Goal: Task Accomplishment & Management: Manage account settings

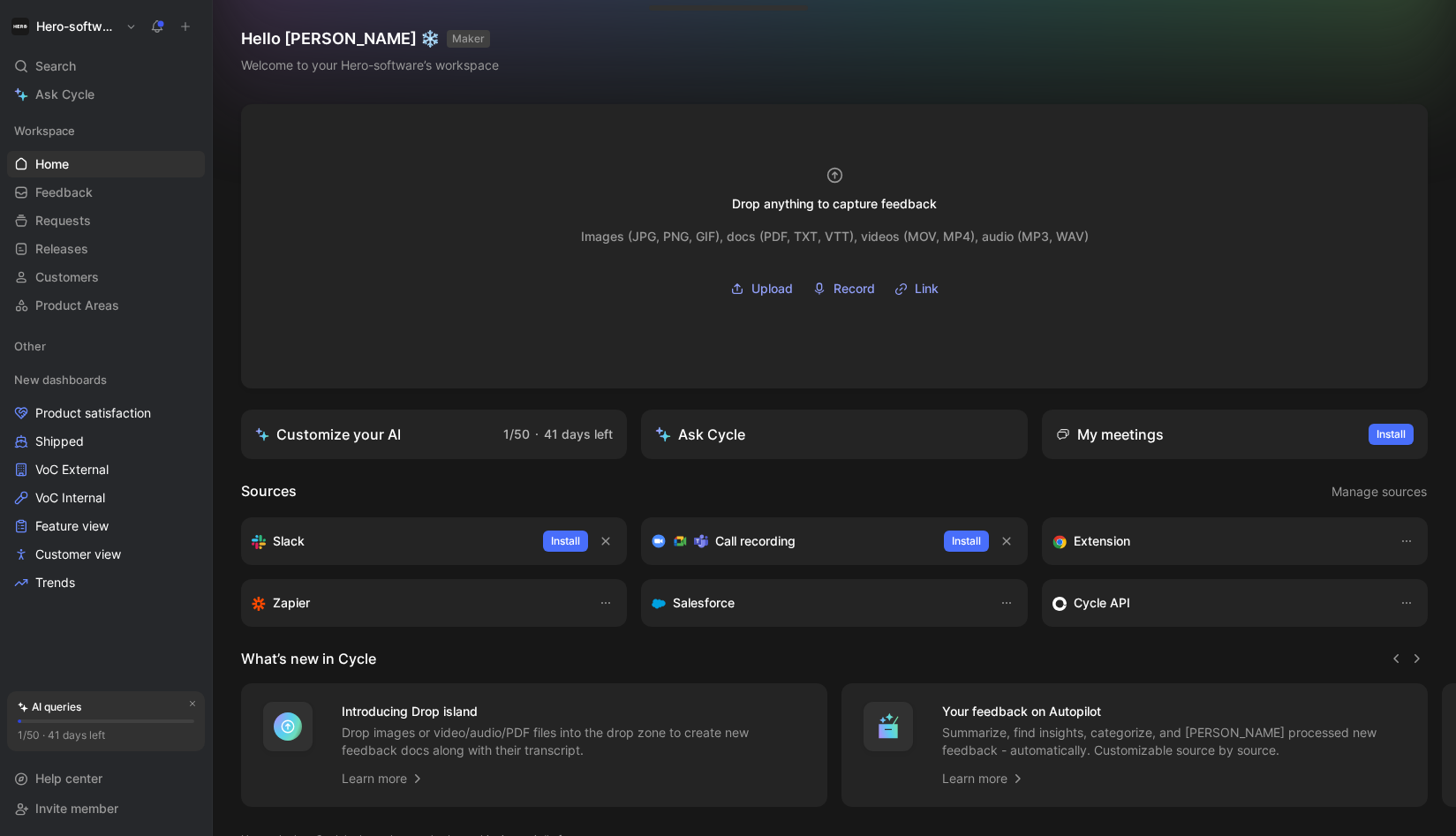
click at [113, 26] on h1 "Hero-software" at bounding box center [77, 26] width 82 height 16
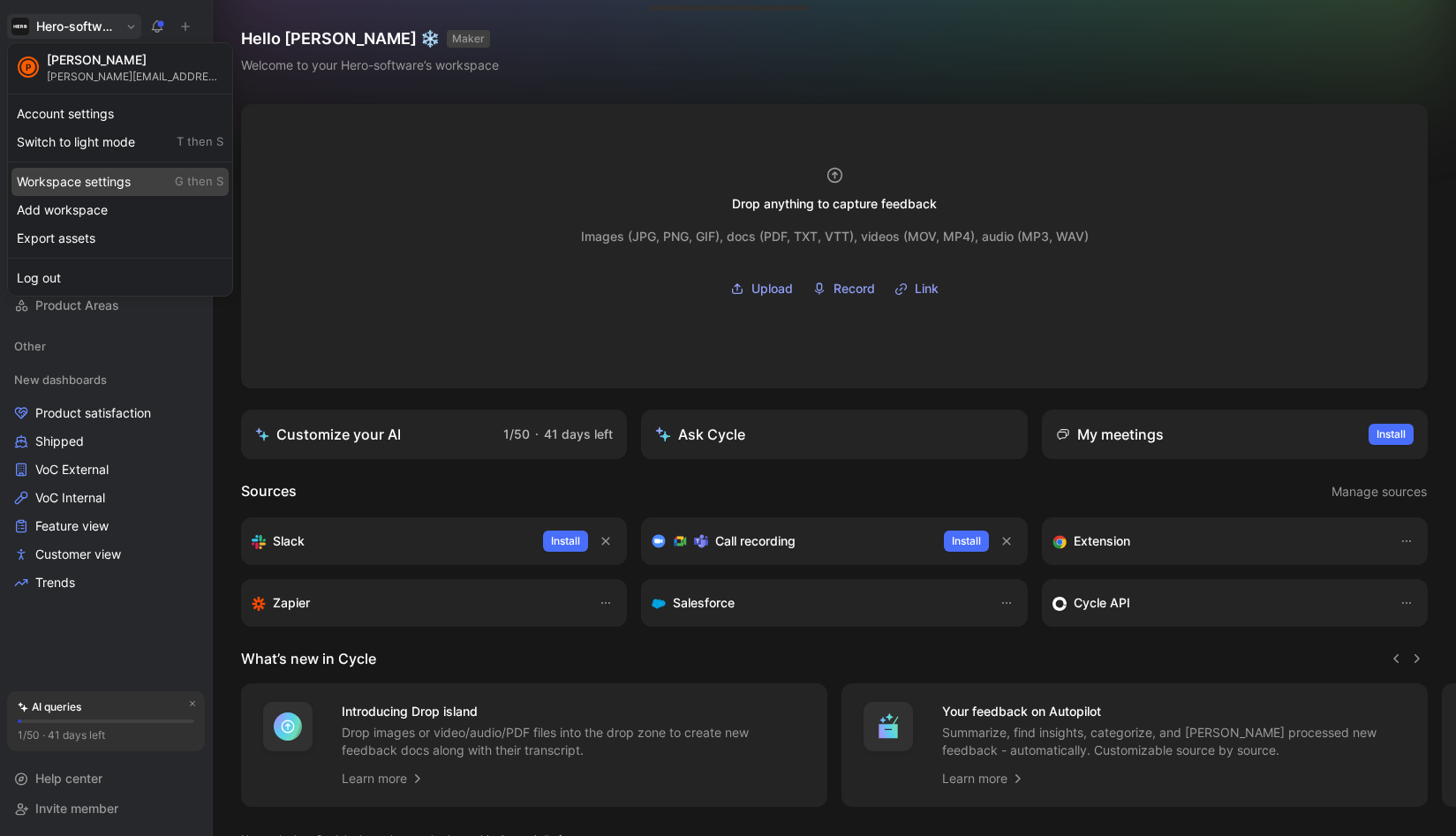
click at [64, 181] on div "Workspace settings G then S" at bounding box center [120, 181] width 217 height 28
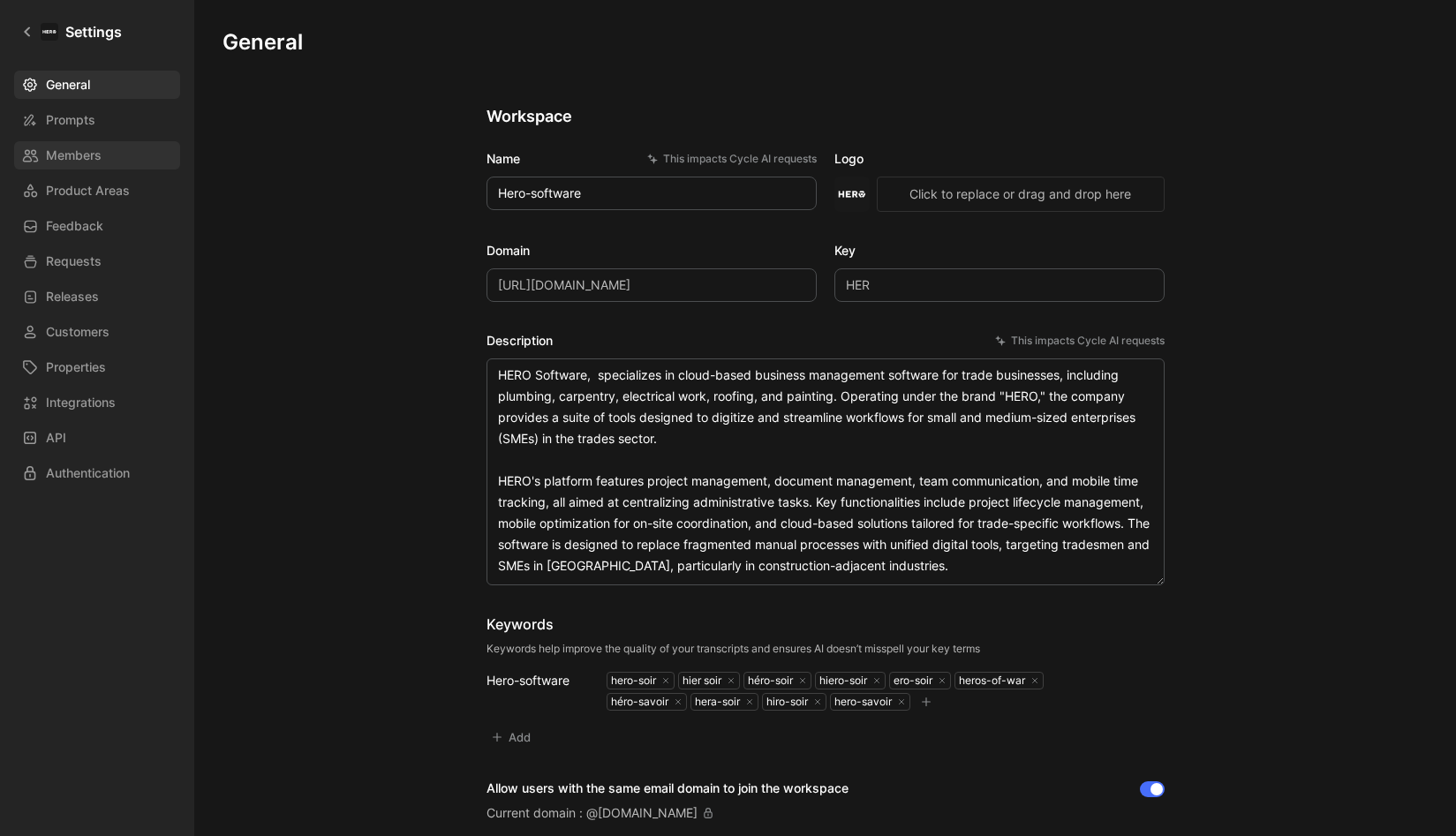
click at [72, 151] on span "Members" at bounding box center [73, 155] width 55 height 21
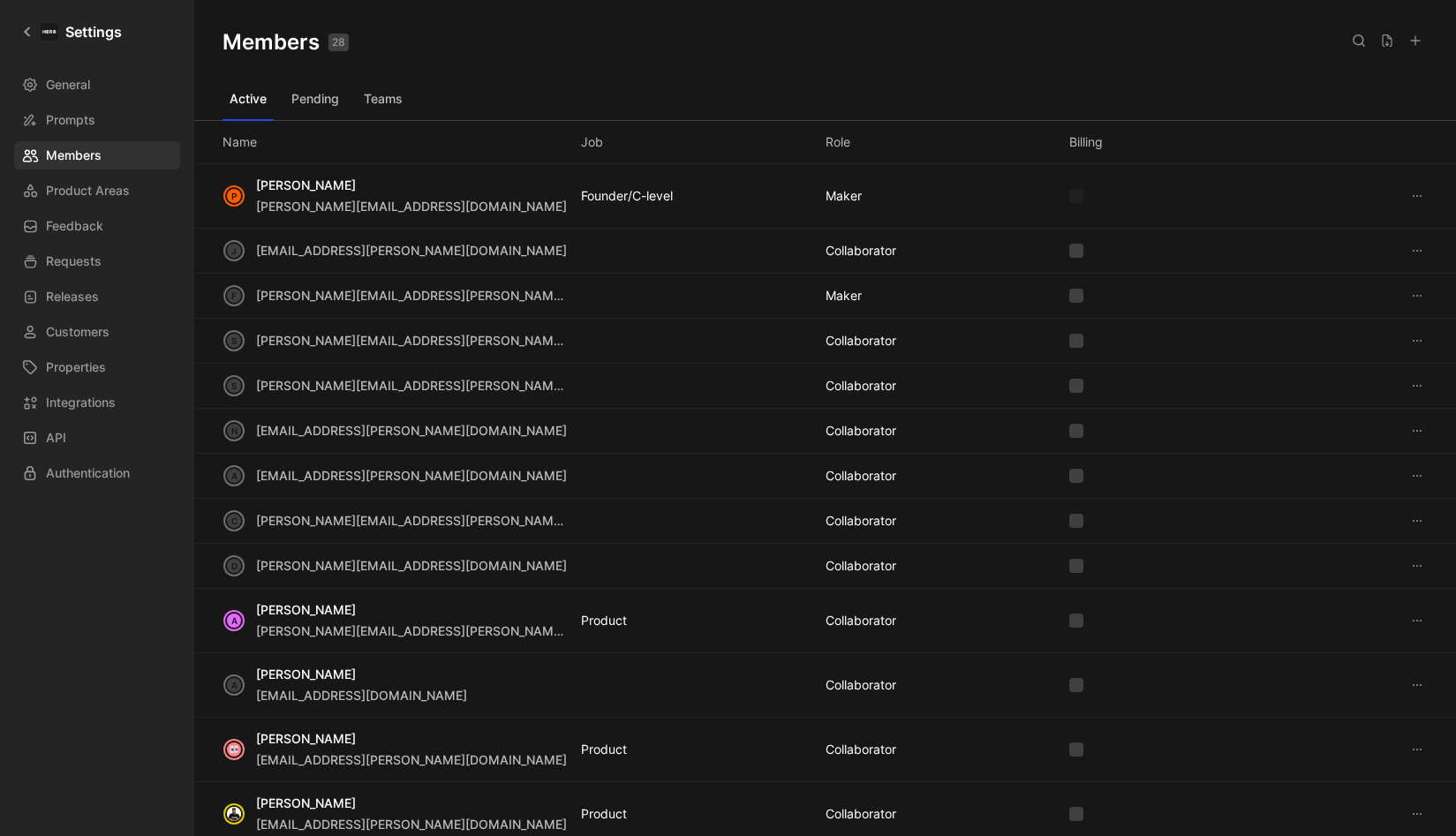
click at [1361, 45] on icon at bounding box center [1358, 41] width 14 height 14
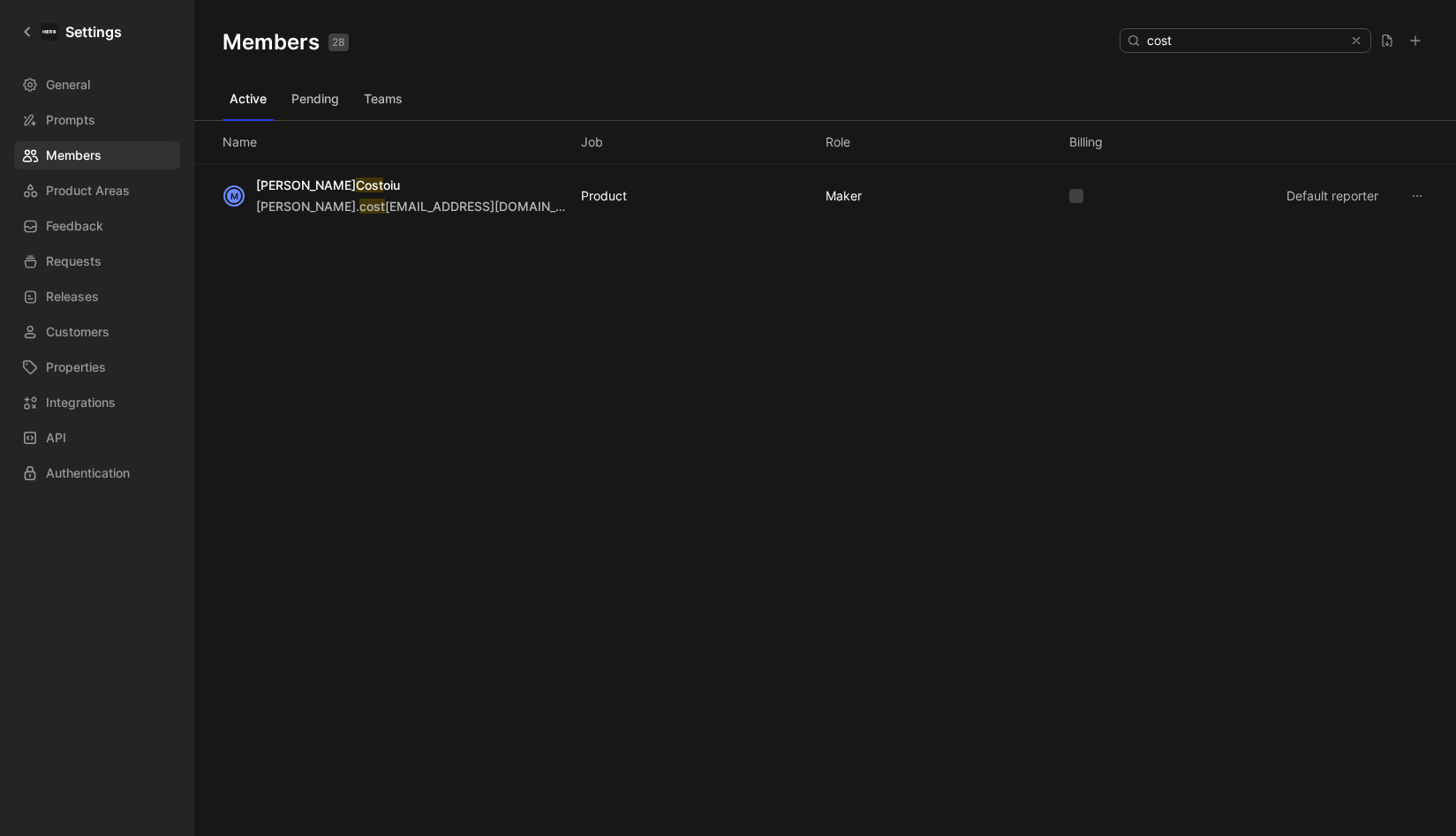
type input "cost"
click at [1406, 200] on button at bounding box center [1416, 195] width 21 height 21
click at [1366, 229] on div "Edit role" at bounding box center [1357, 230] width 127 height 21
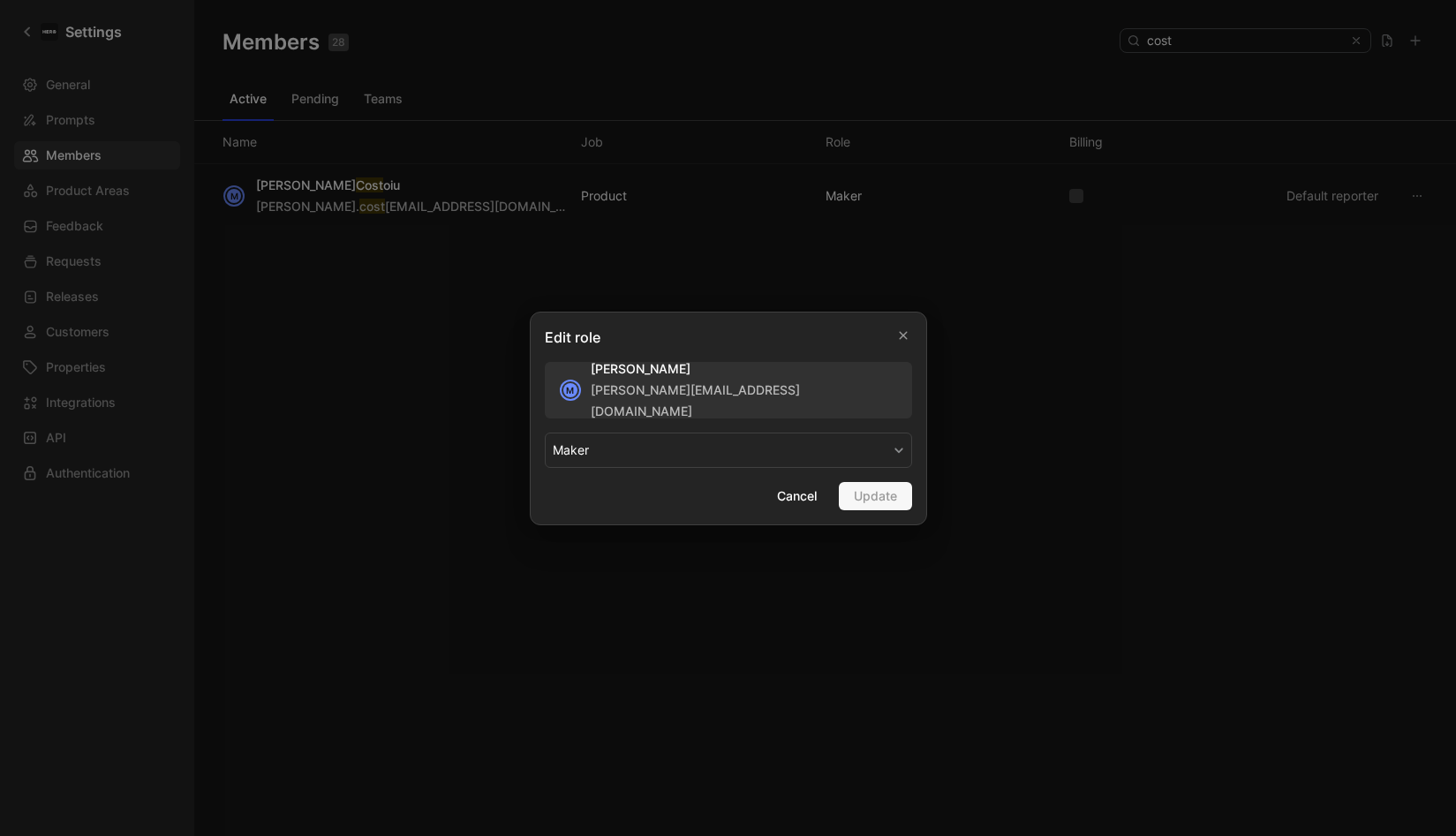
click at [670, 449] on button "MAKER" at bounding box center [728, 450] width 367 height 35
click at [902, 337] on icon "button" at bounding box center [903, 335] width 8 height 8
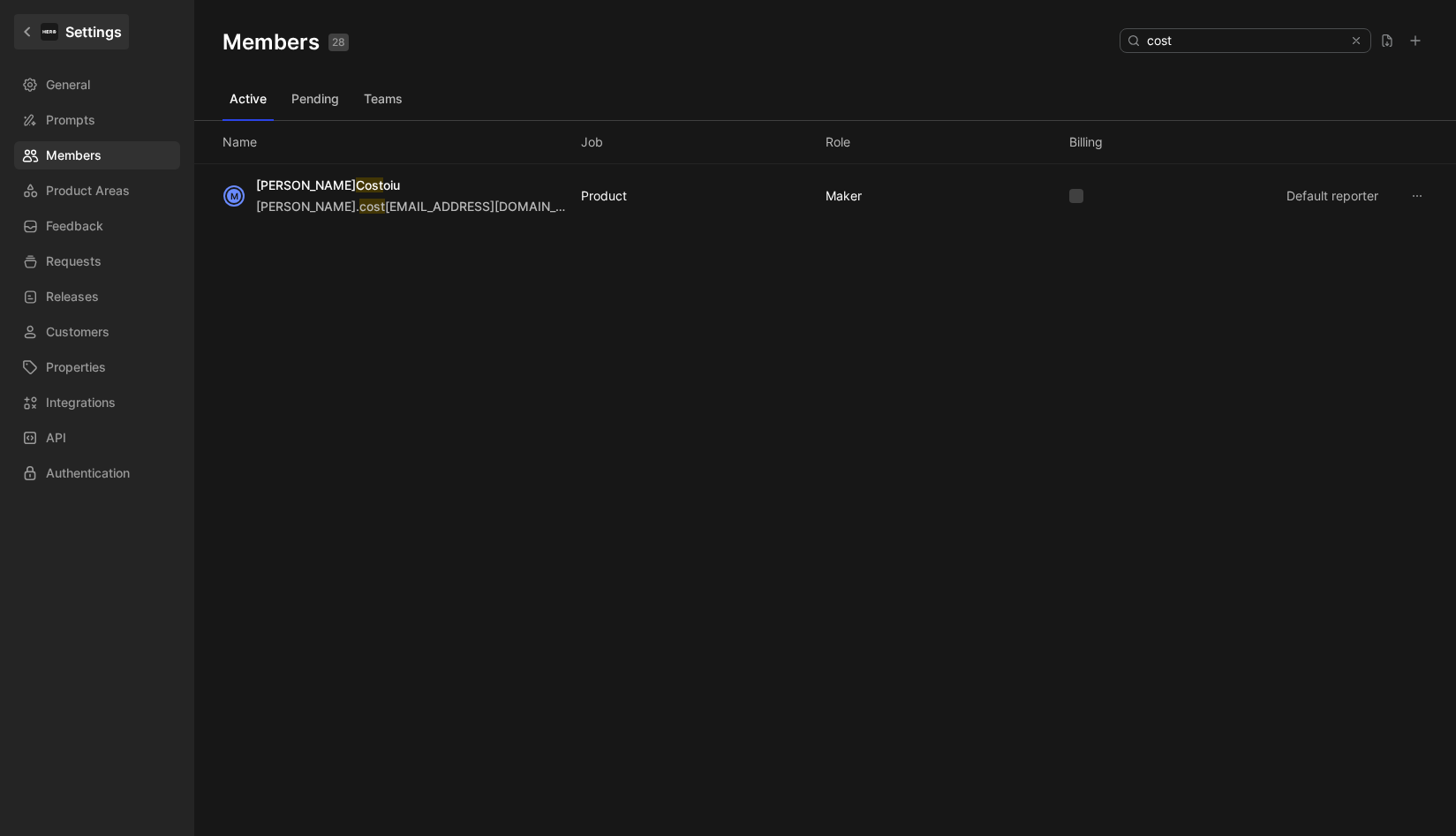
click at [27, 33] on icon at bounding box center [27, 32] width 13 height 13
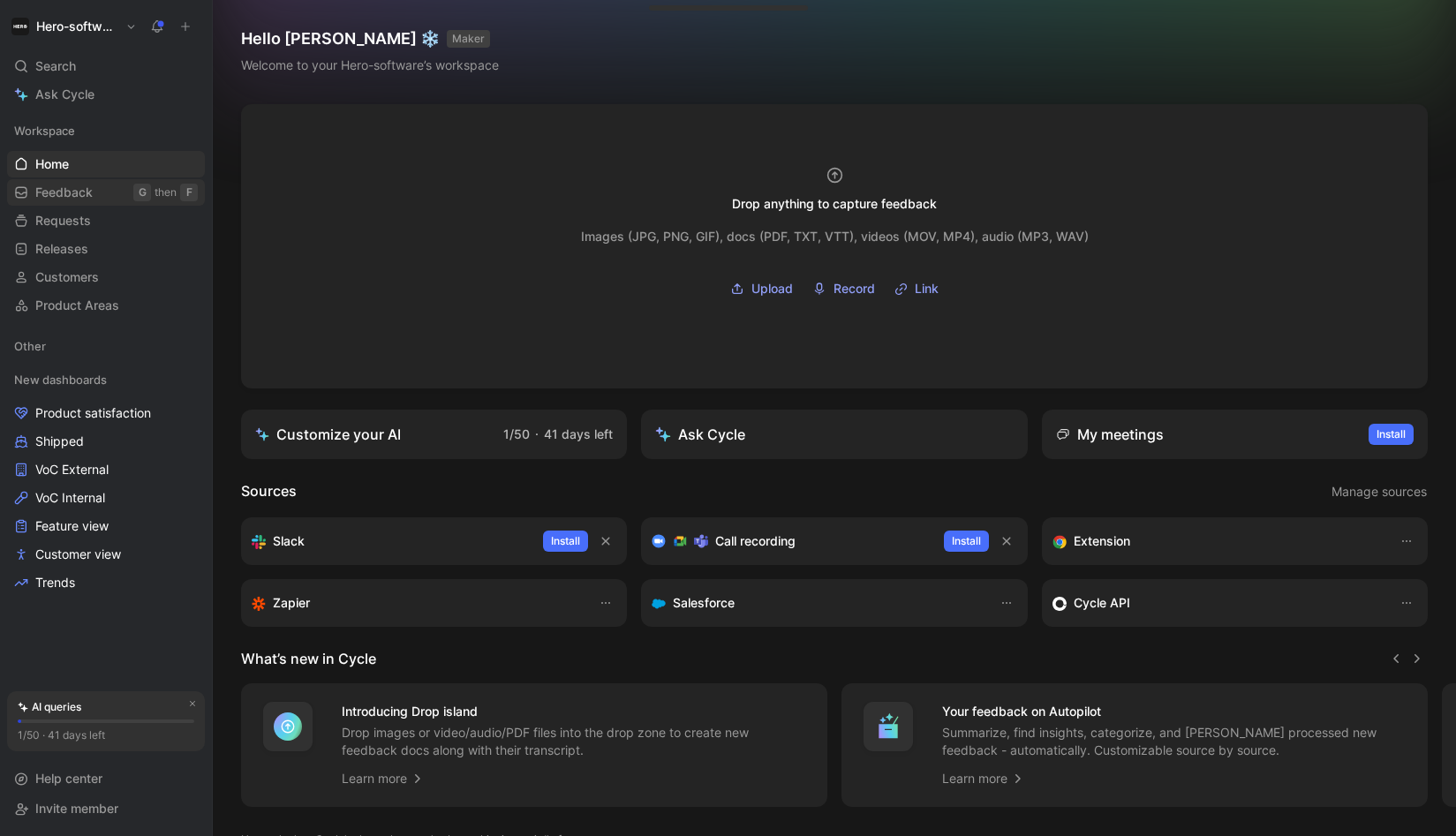
click at [71, 197] on span "Feedback" at bounding box center [63, 193] width 57 height 18
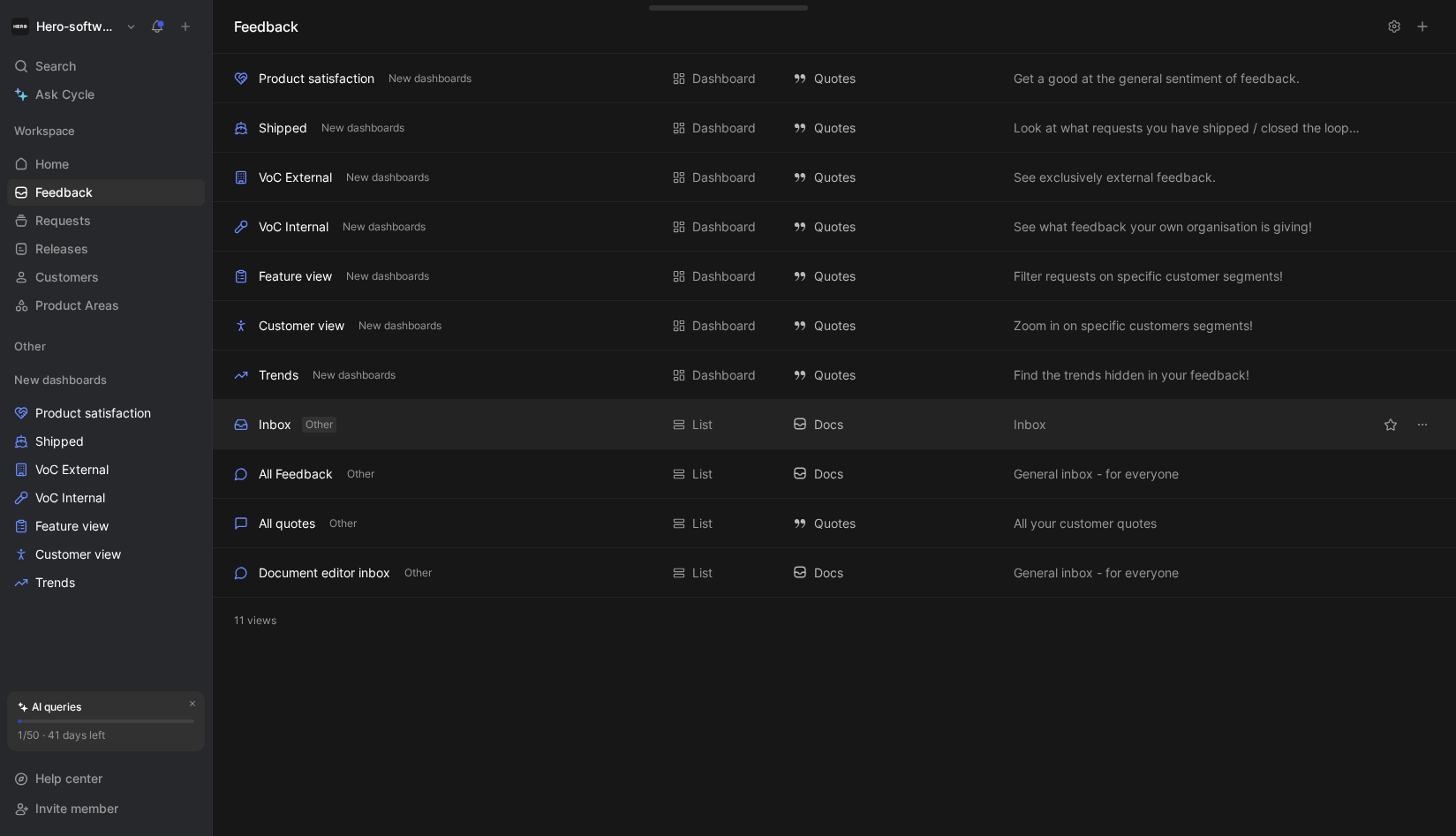
click at [330, 422] on span "Other" at bounding box center [319, 425] width 27 height 18
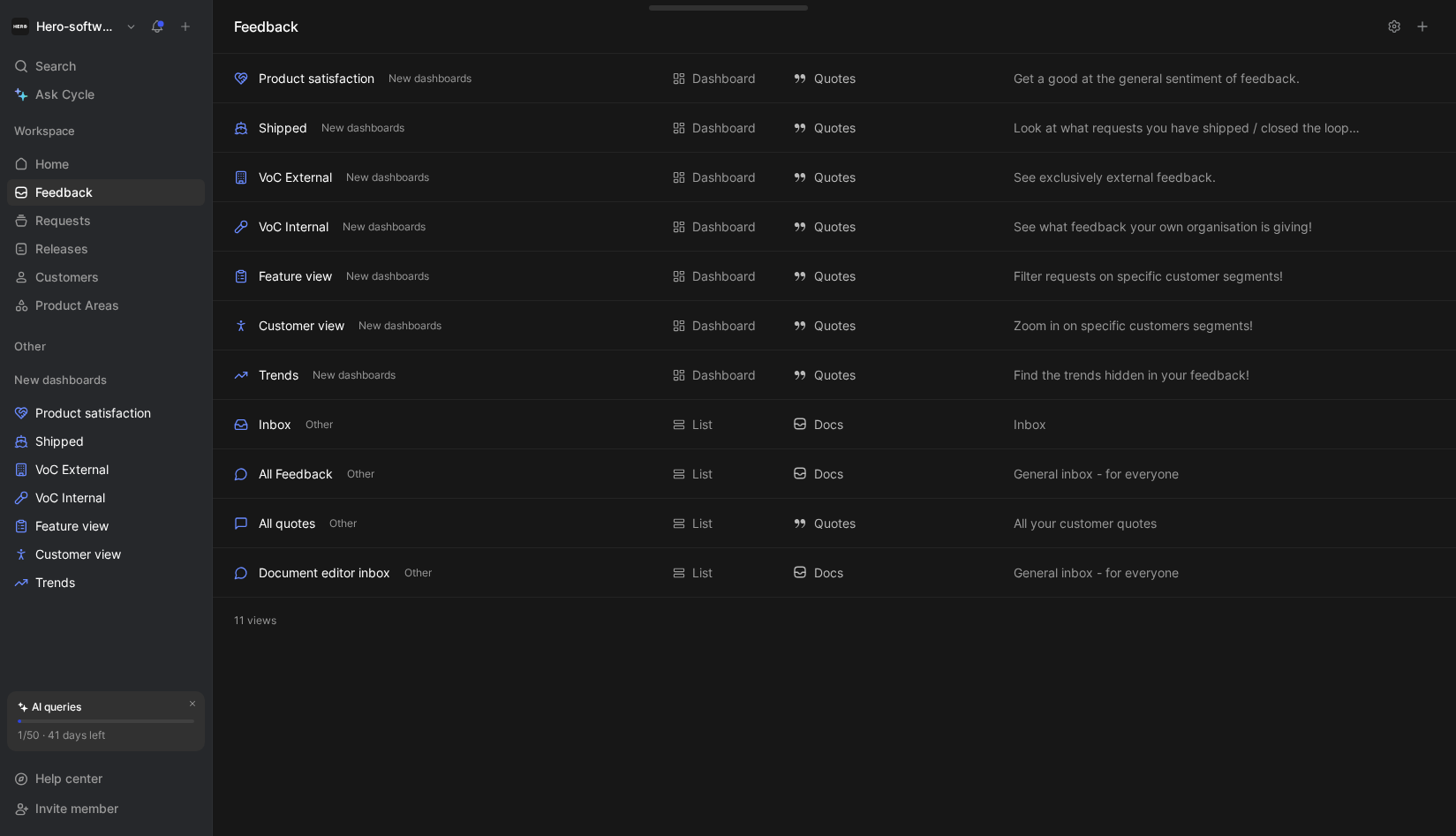
click at [383, 416] on div "Inbox Other" at bounding box center [446, 424] width 424 height 21
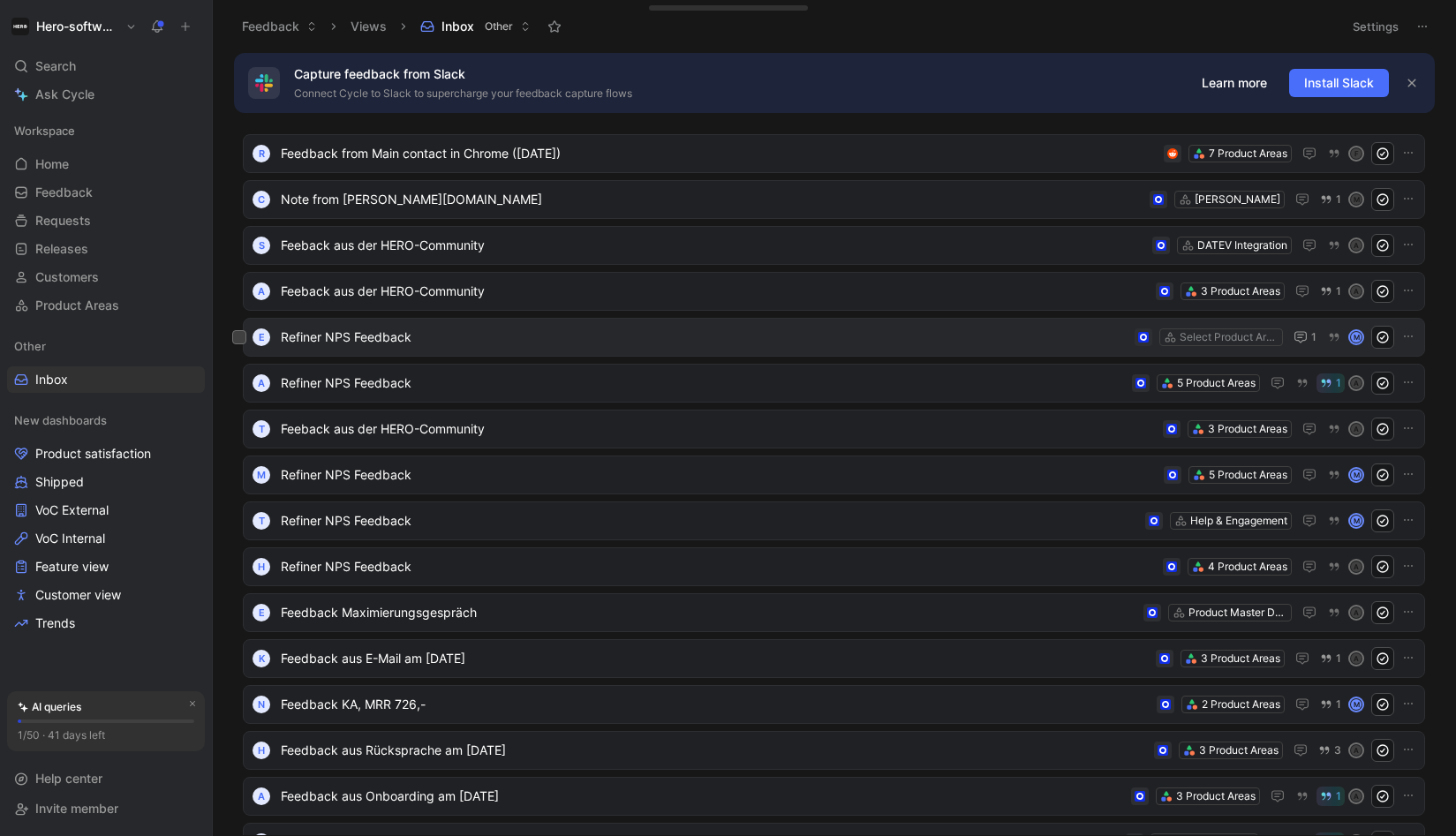
scroll to position [55, 0]
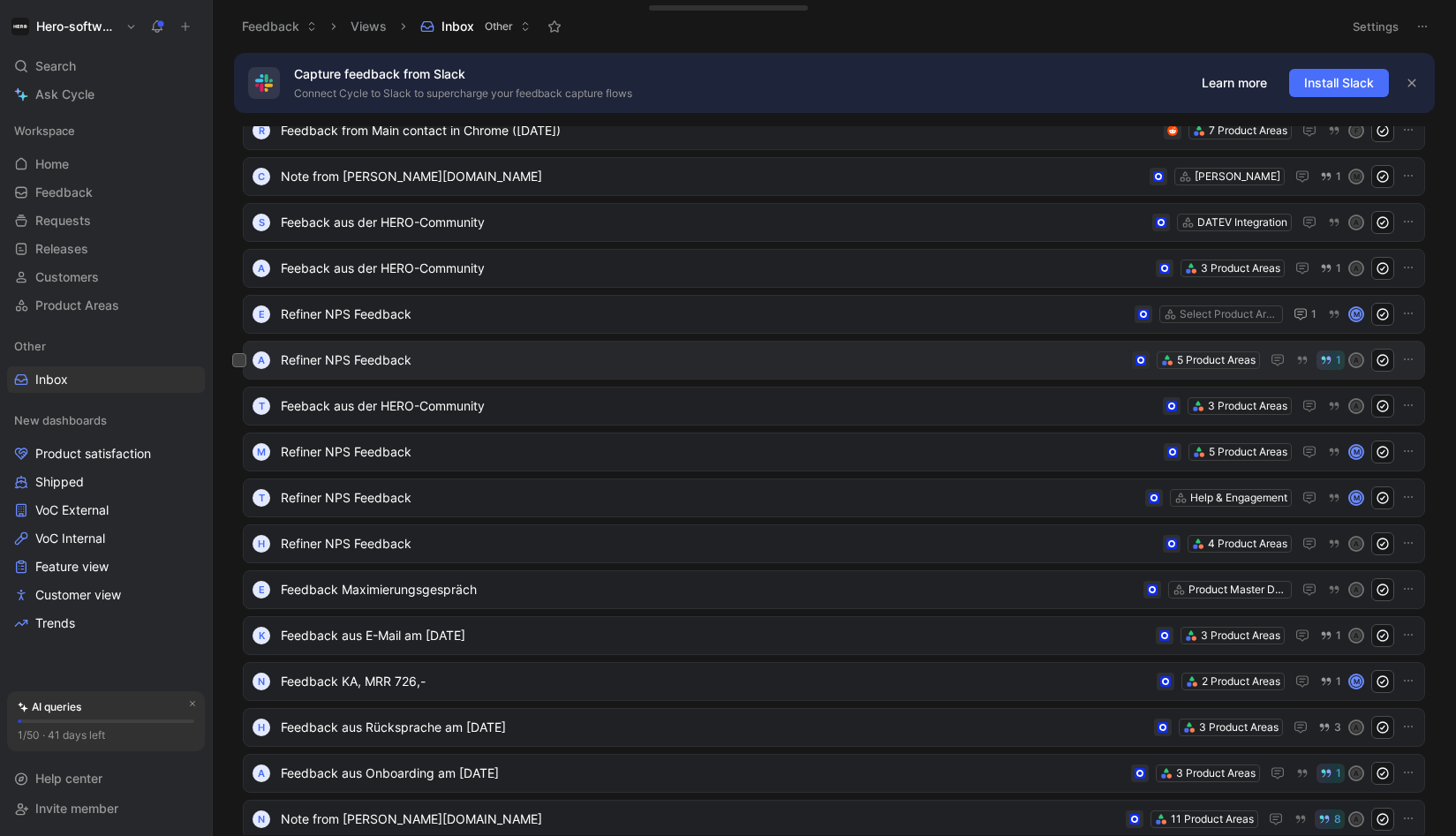
click at [512, 359] on span "Refiner NPS Feedback" at bounding box center [702, 360] width 844 height 21
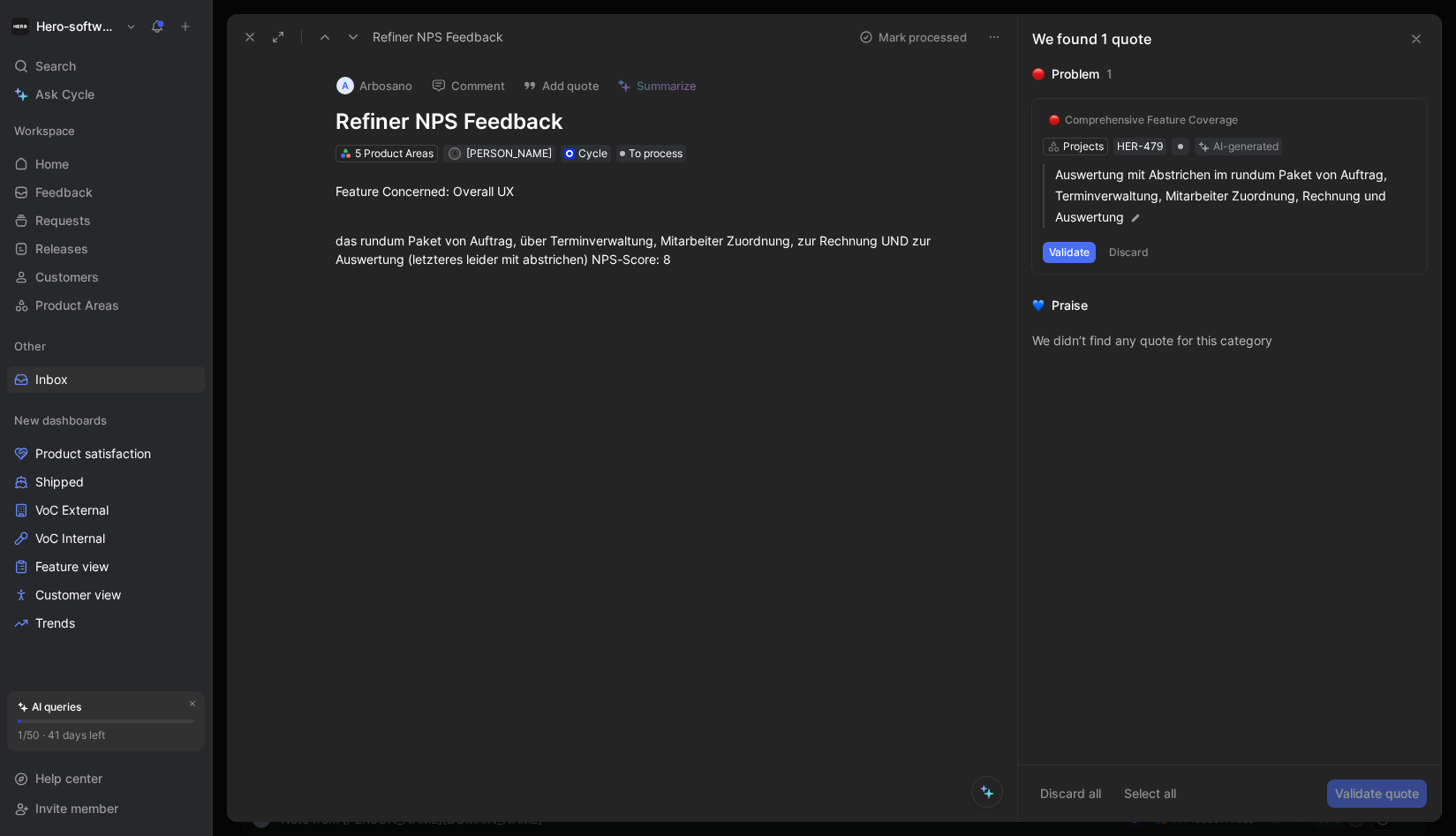
click at [1064, 143] on div "Comprehensive Feature Coverage Projects HER-479 AI-generated Auswertung mit Abs…" at bounding box center [1229, 185] width 394 height 175
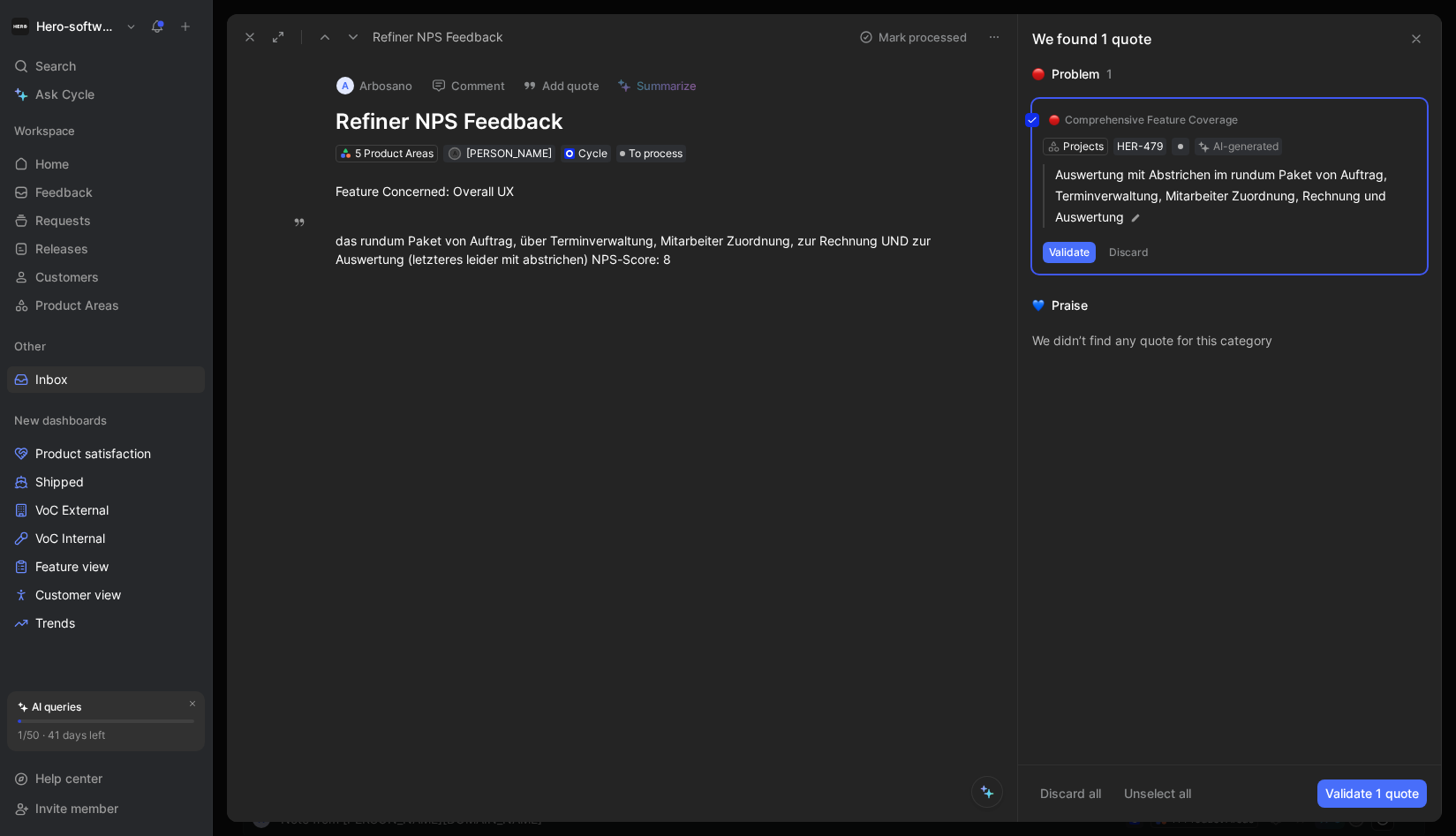
click at [678, 338] on div at bounding box center [640, 413] width 753 height 251
click at [108, 377] on link "Inbox" at bounding box center [106, 379] width 198 height 26
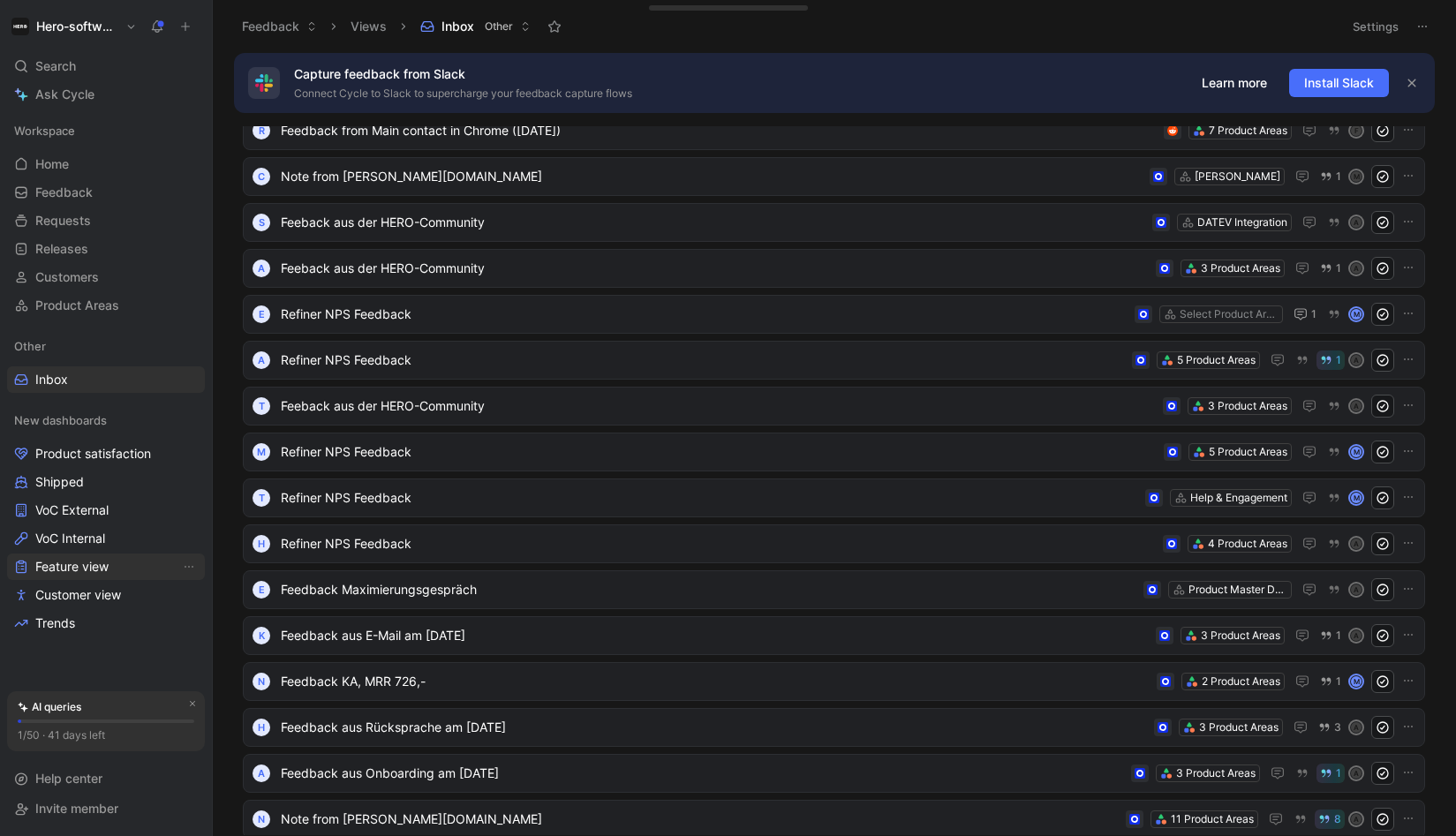
click at [57, 560] on span "Feature view" at bounding box center [71, 567] width 73 height 18
